Goal: Task Accomplishment & Management: Manage account settings

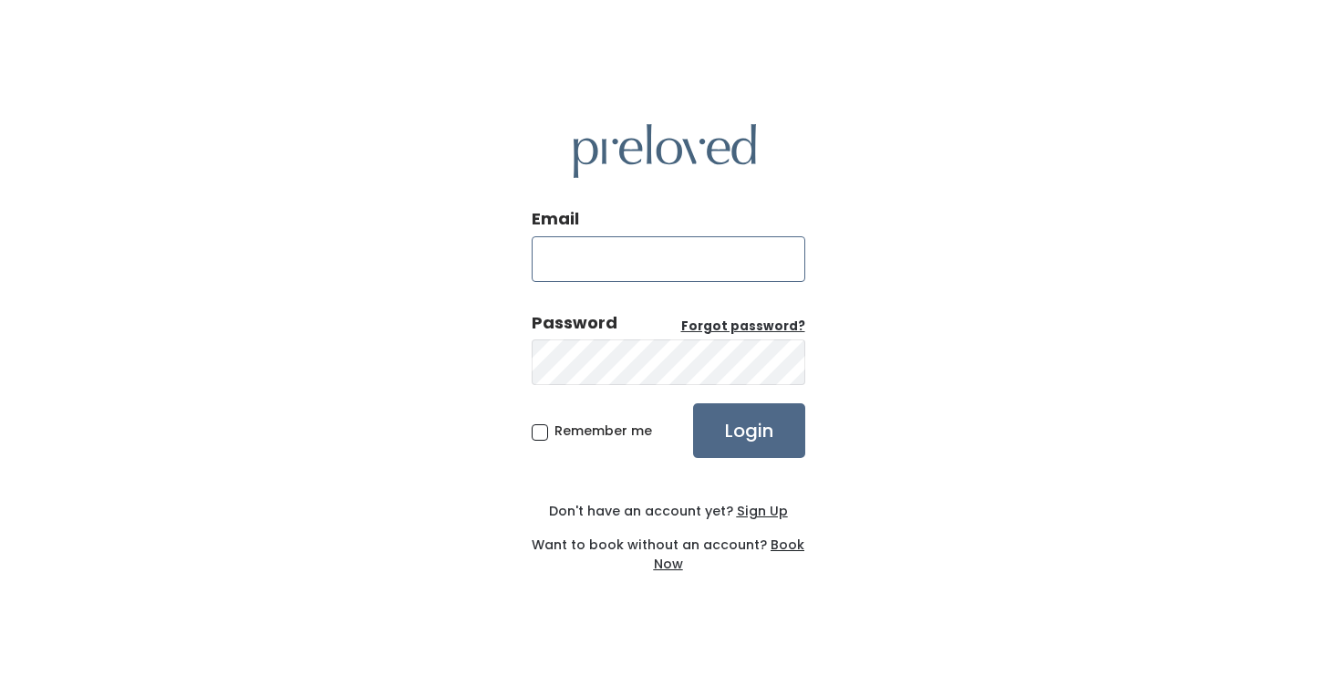
type input "[EMAIL_ADDRESS][DOMAIN_NAME]"
click at [748, 430] on input "Login" at bounding box center [749, 430] width 112 height 55
click at [744, 430] on input "Login" at bounding box center [749, 430] width 112 height 55
click at [768, 429] on input "Login" at bounding box center [749, 430] width 112 height 55
click at [752, 431] on input "Login" at bounding box center [749, 430] width 112 height 55
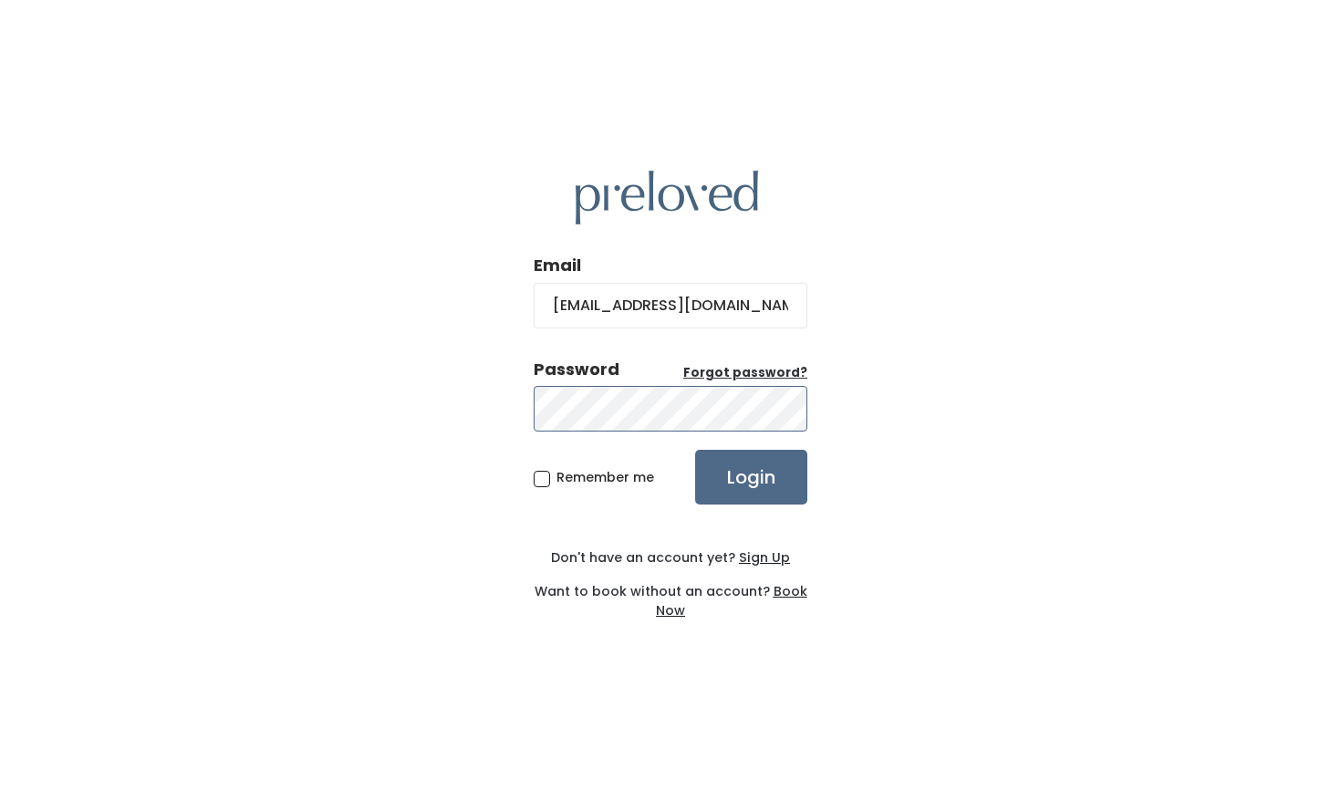
click at [751, 476] on input "Login" at bounding box center [751, 477] width 112 height 55
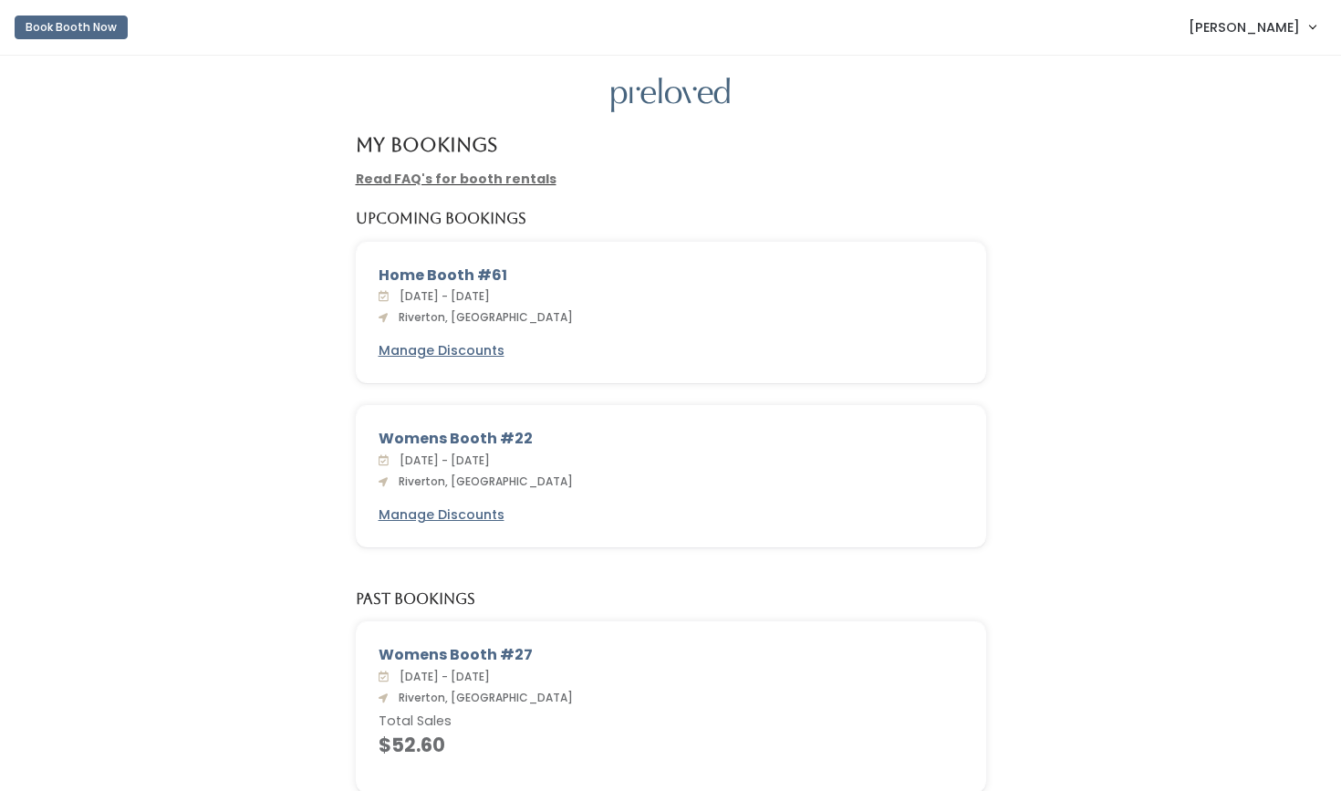
click at [419, 179] on link "Read FAQ's for booth rentals" at bounding box center [456, 179] width 201 height 18
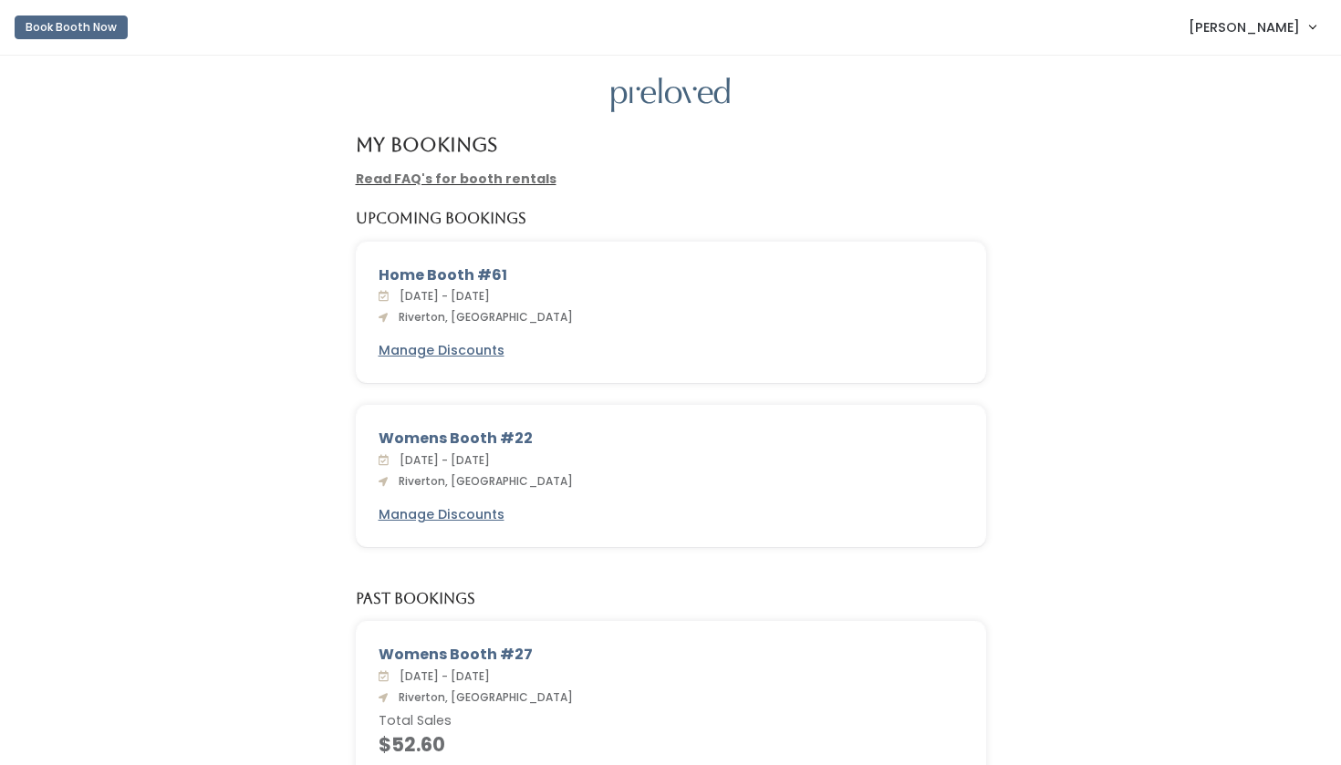
click at [1275, 25] on span "[PERSON_NAME]" at bounding box center [1243, 27] width 111 height 20
click at [1259, 71] on link "My bookings" at bounding box center [1250, 72] width 163 height 33
